Goal: Find specific page/section

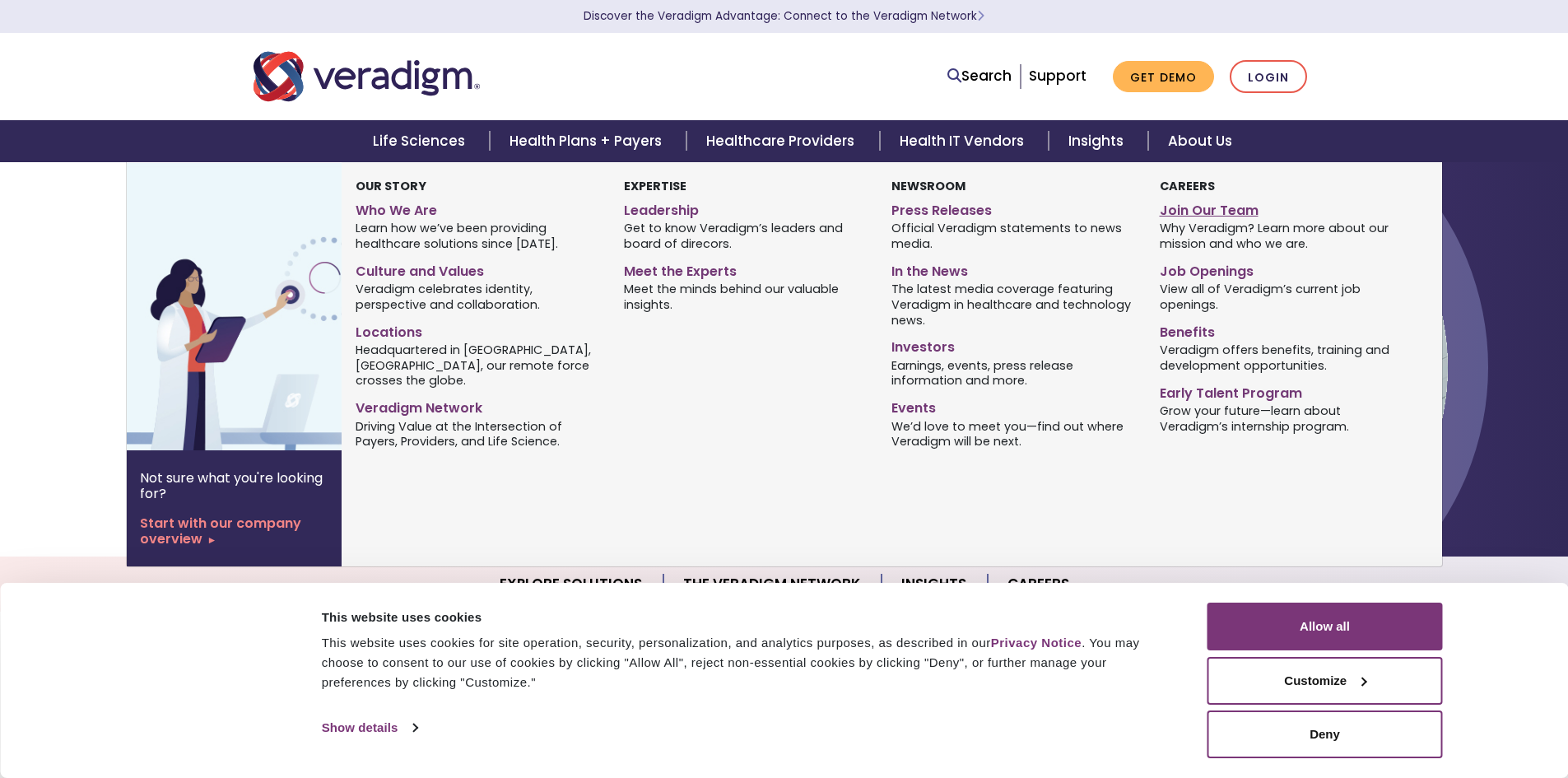
click at [1203, 213] on link "Join Our Team" at bounding box center [1280, 207] width 243 height 24
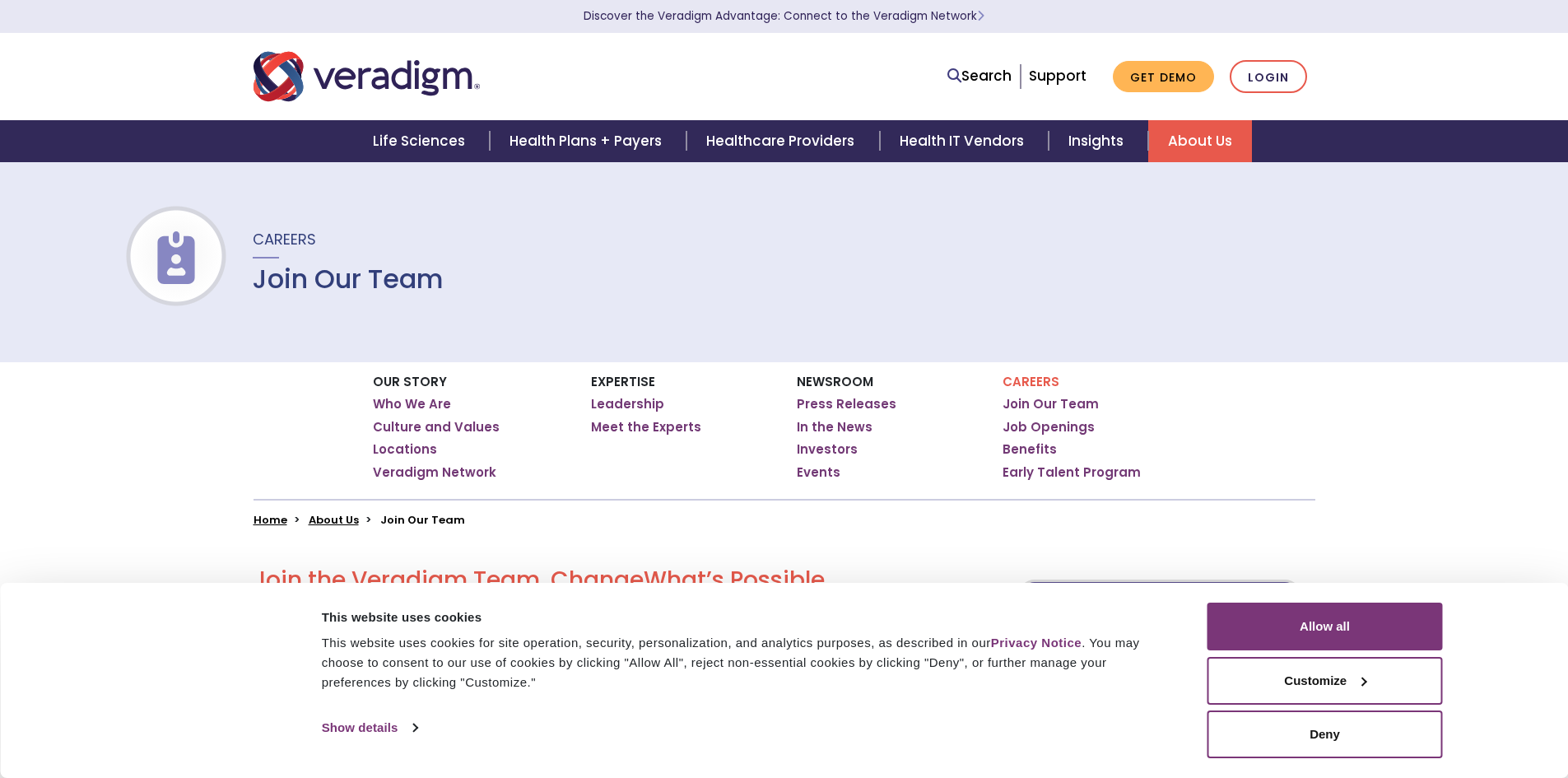
click at [1049, 424] on link "Job Openings" at bounding box center [1048, 427] width 92 height 17
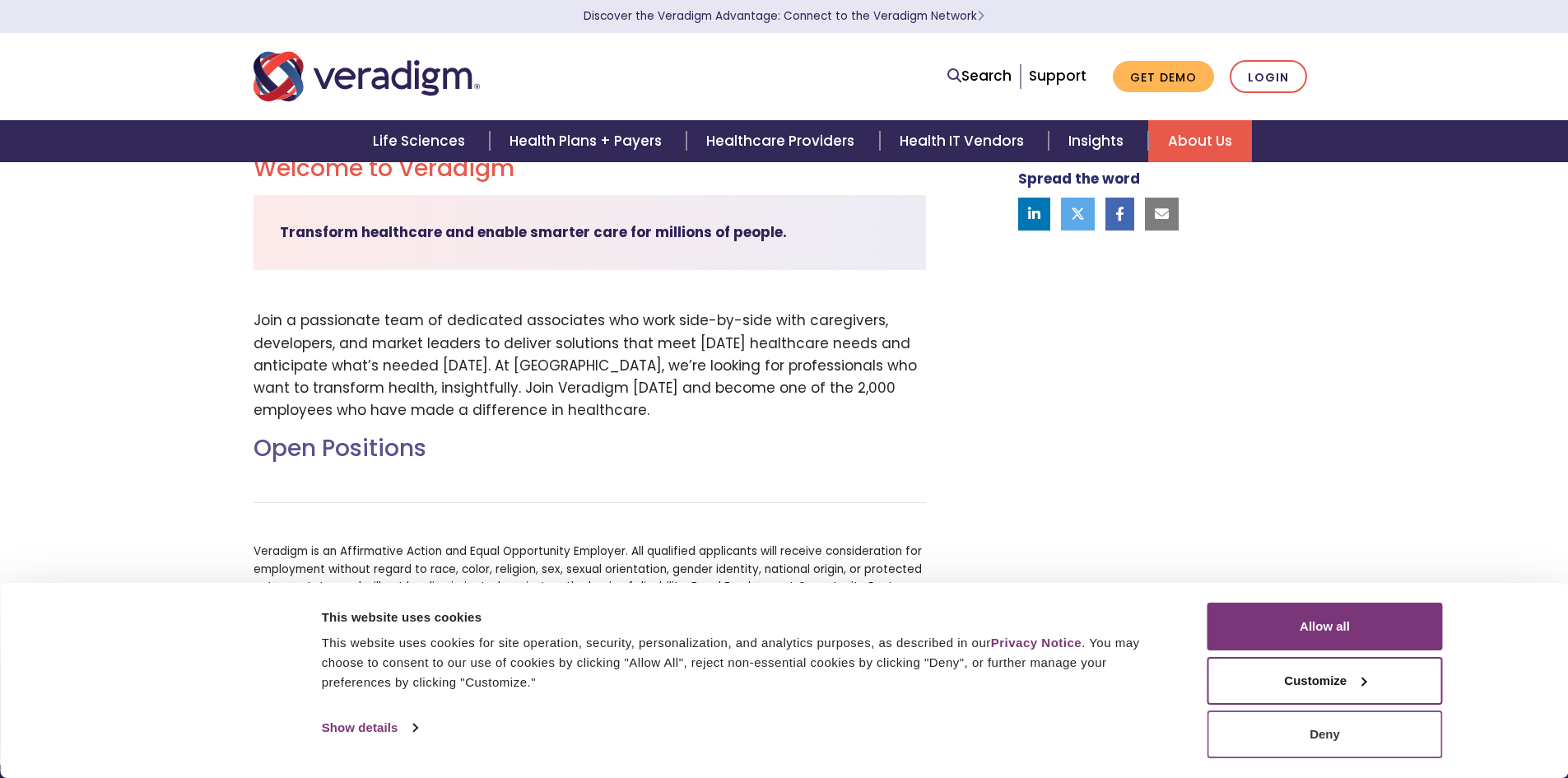
click at [1369, 736] on button "Deny" at bounding box center [1325, 734] width 236 height 48
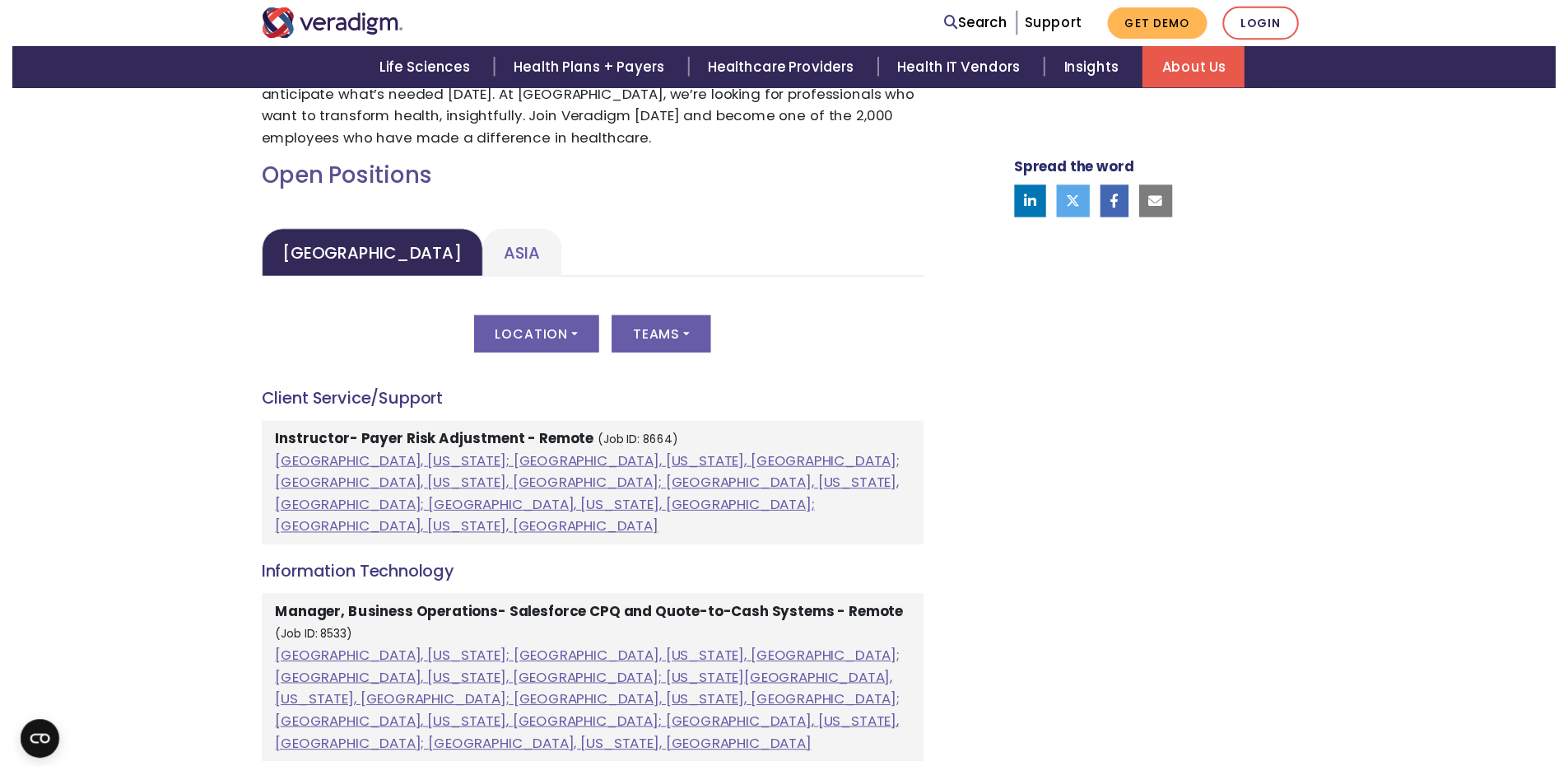
scroll to position [686, 0]
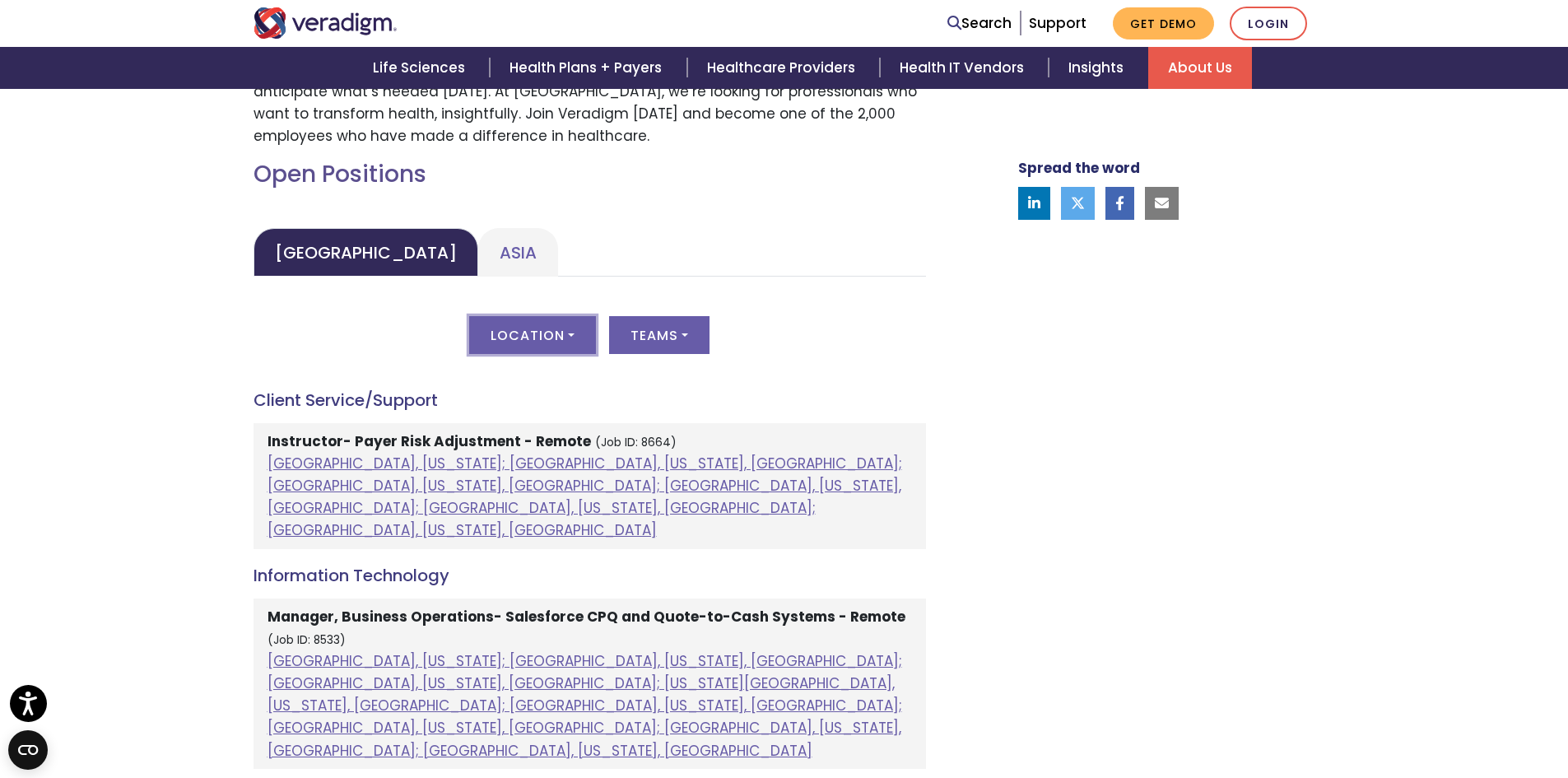
click at [573, 339] on button "Location" at bounding box center [533, 334] width 127 height 38
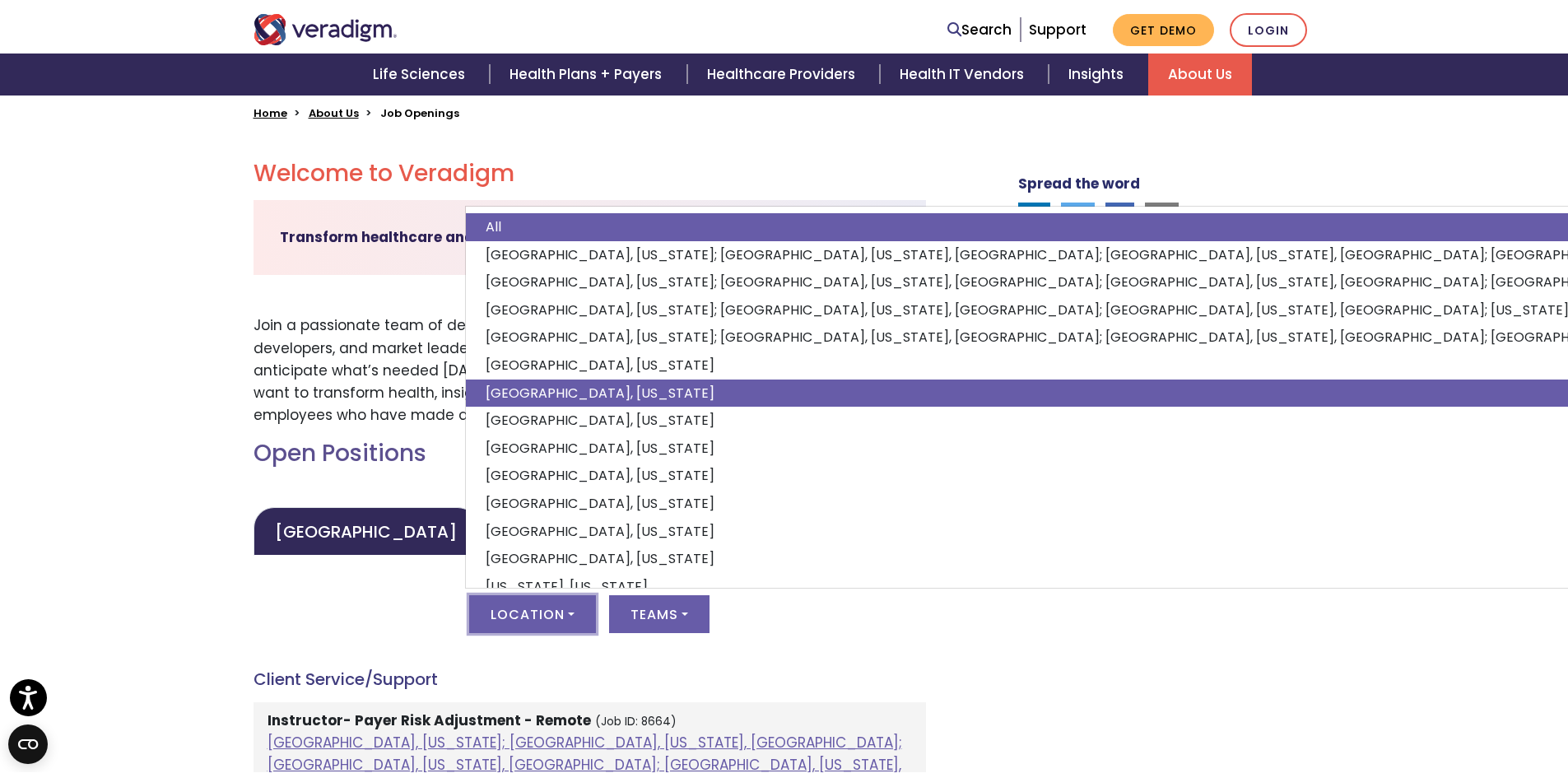
scroll to position [411, 0]
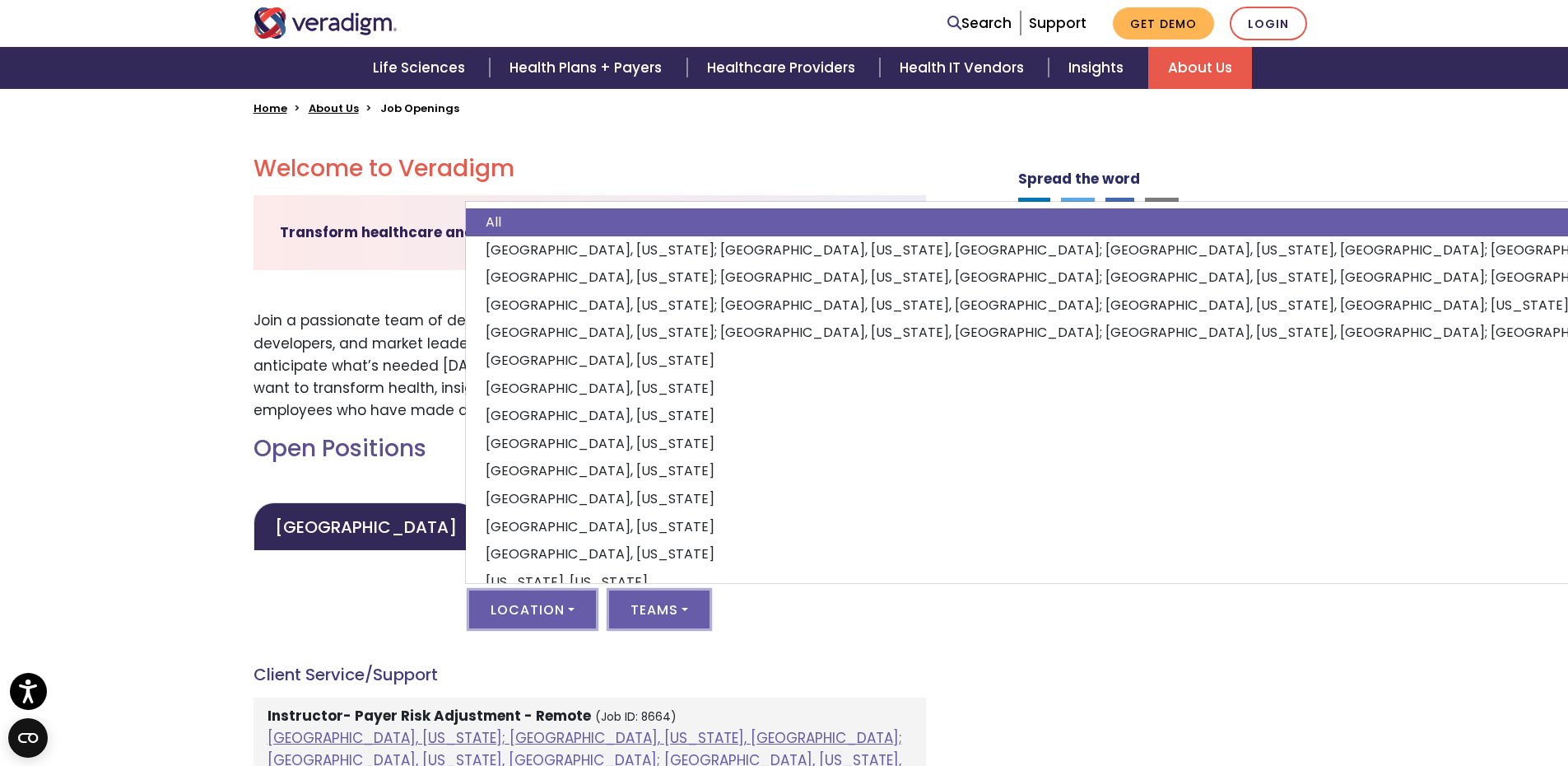
click at [685, 620] on button "Teams" at bounding box center [659, 609] width 101 height 38
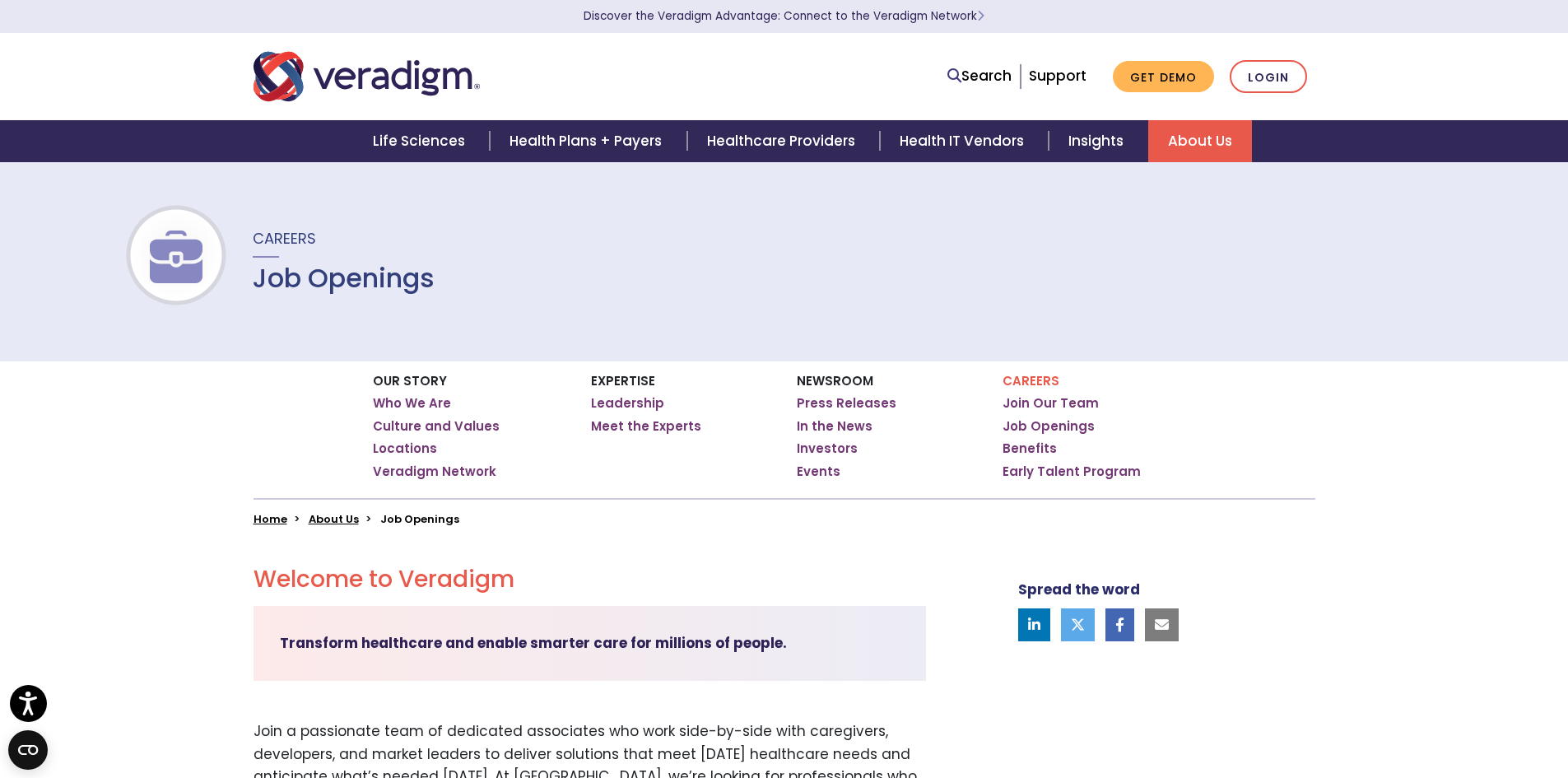
scroll to position [0, 0]
click at [1070, 400] on link "Join Our Team" at bounding box center [1050, 404] width 96 height 17
